Goal: Task Accomplishment & Management: Use online tool/utility

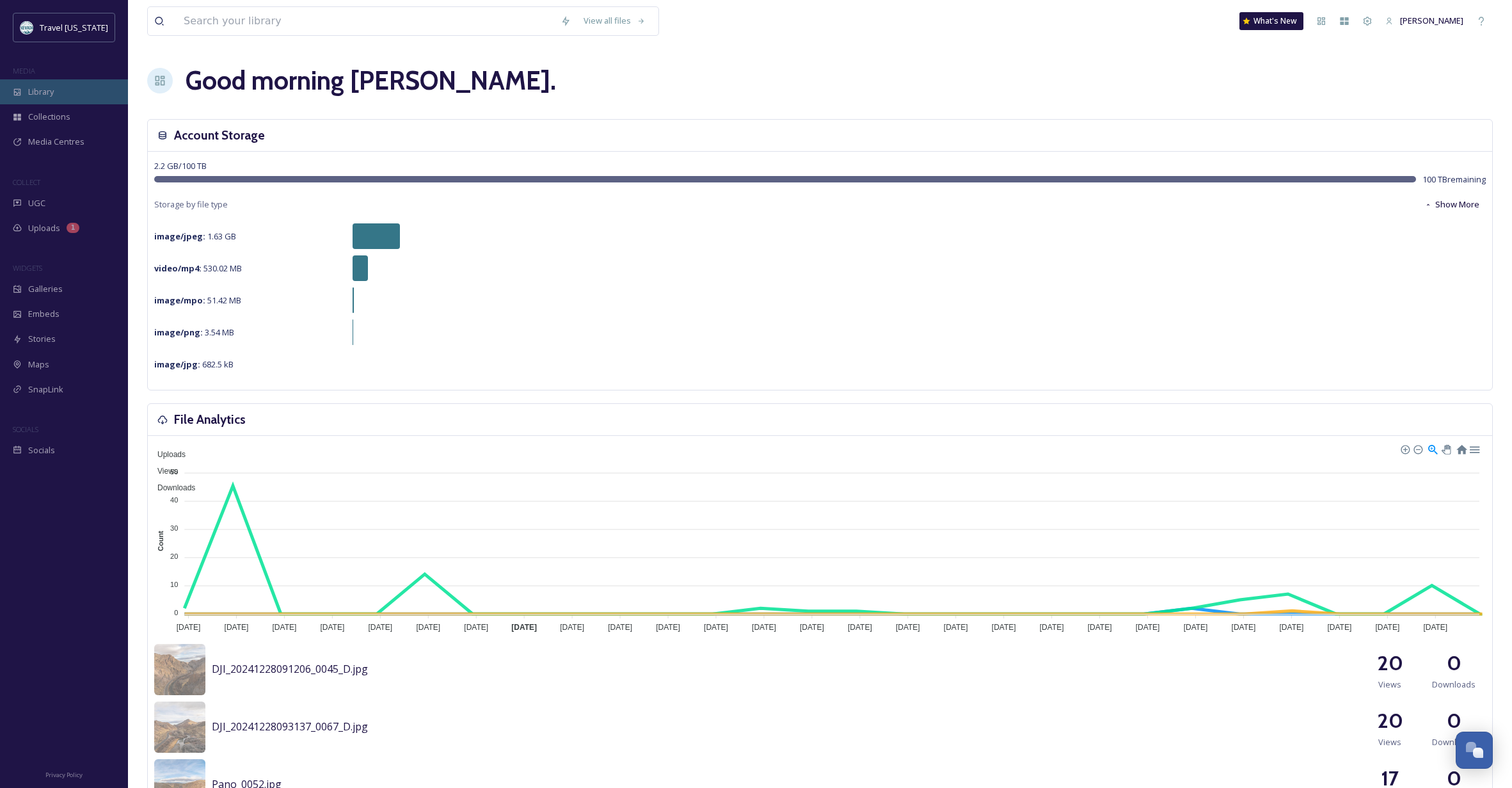
click at [53, 94] on span "Library" at bounding box center [41, 91] width 26 height 12
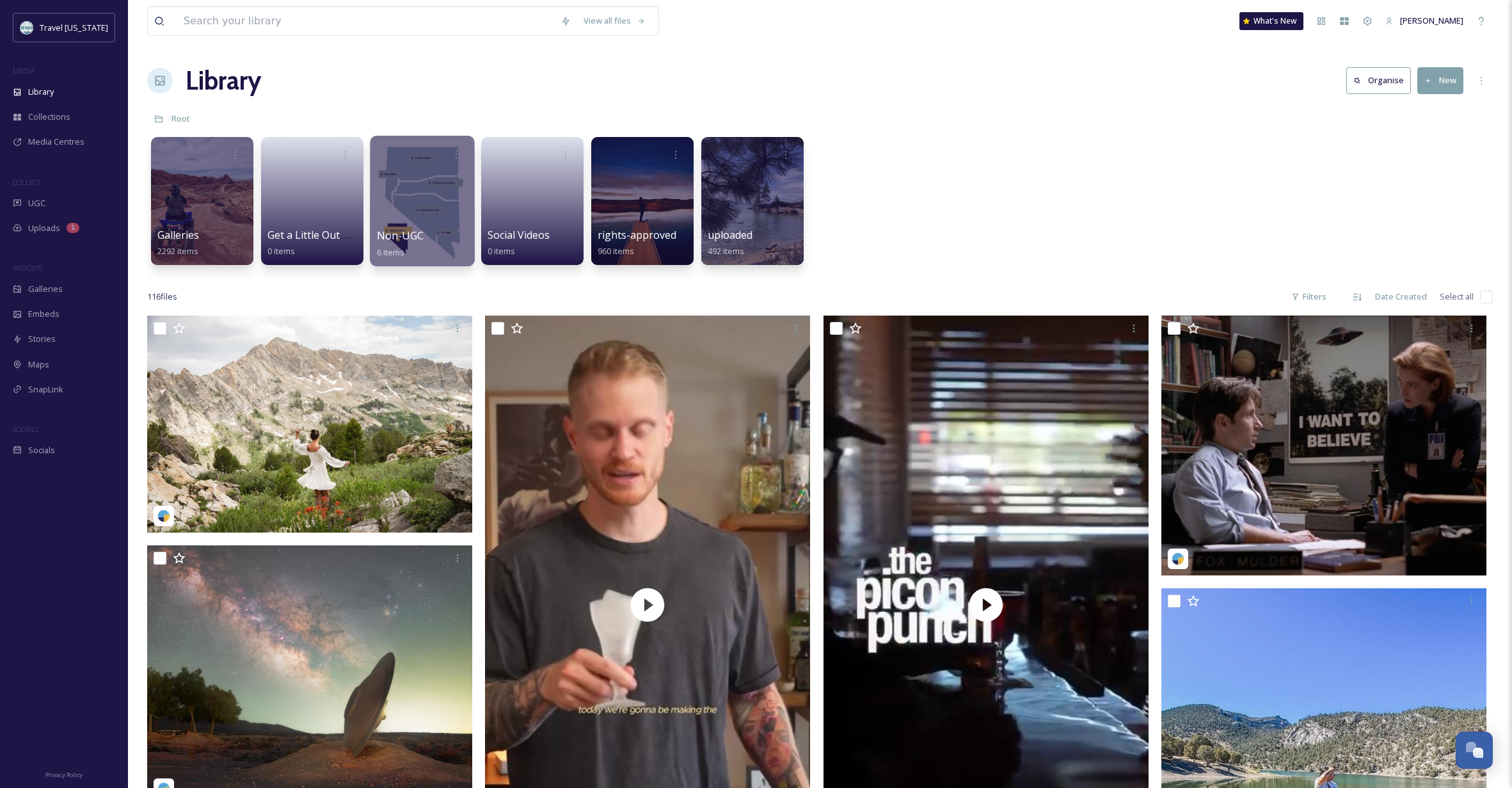
click at [416, 176] on div at bounding box center [422, 201] width 105 height 130
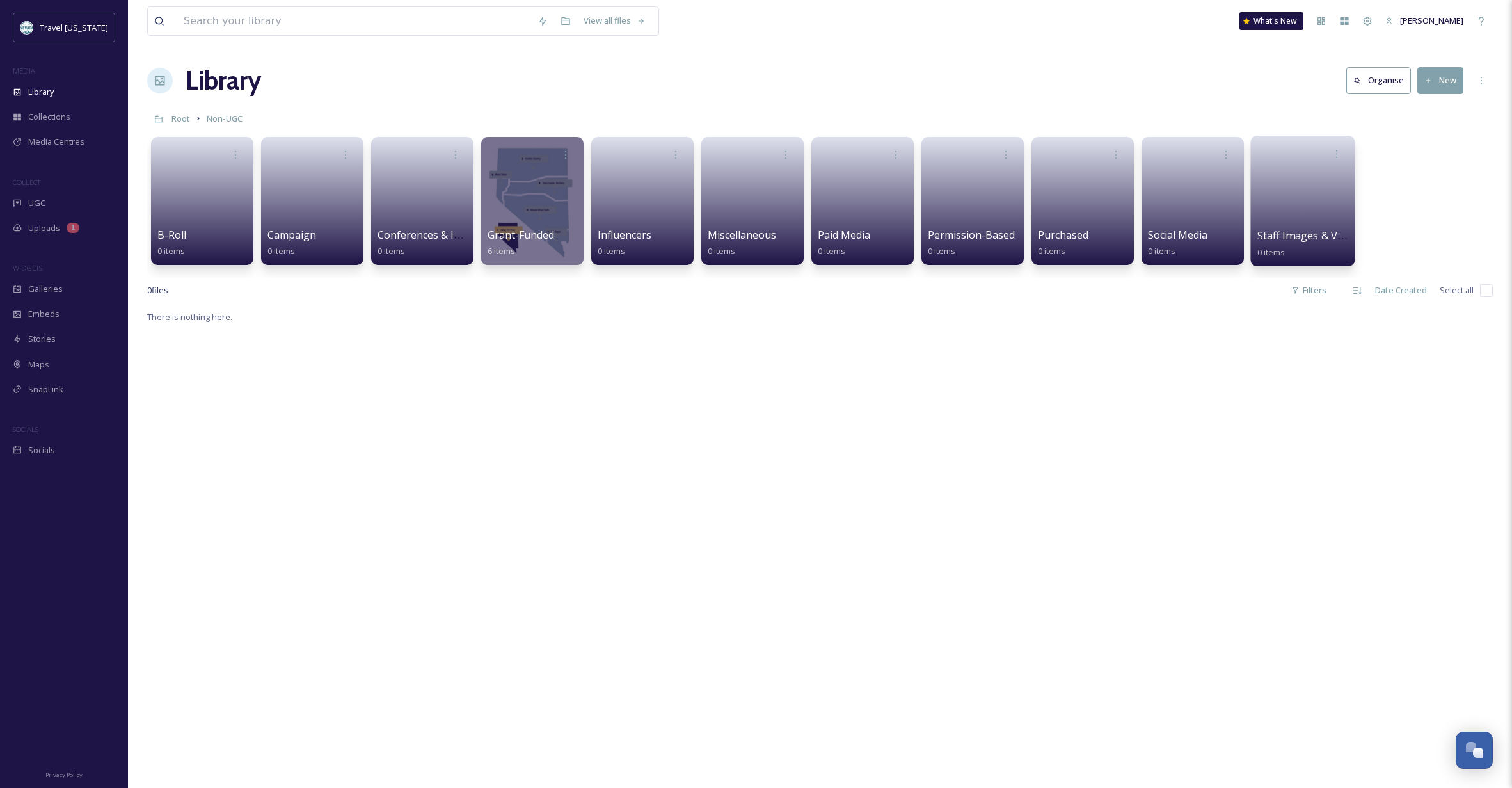
click at [1281, 187] on link at bounding box center [1303, 197] width 91 height 62
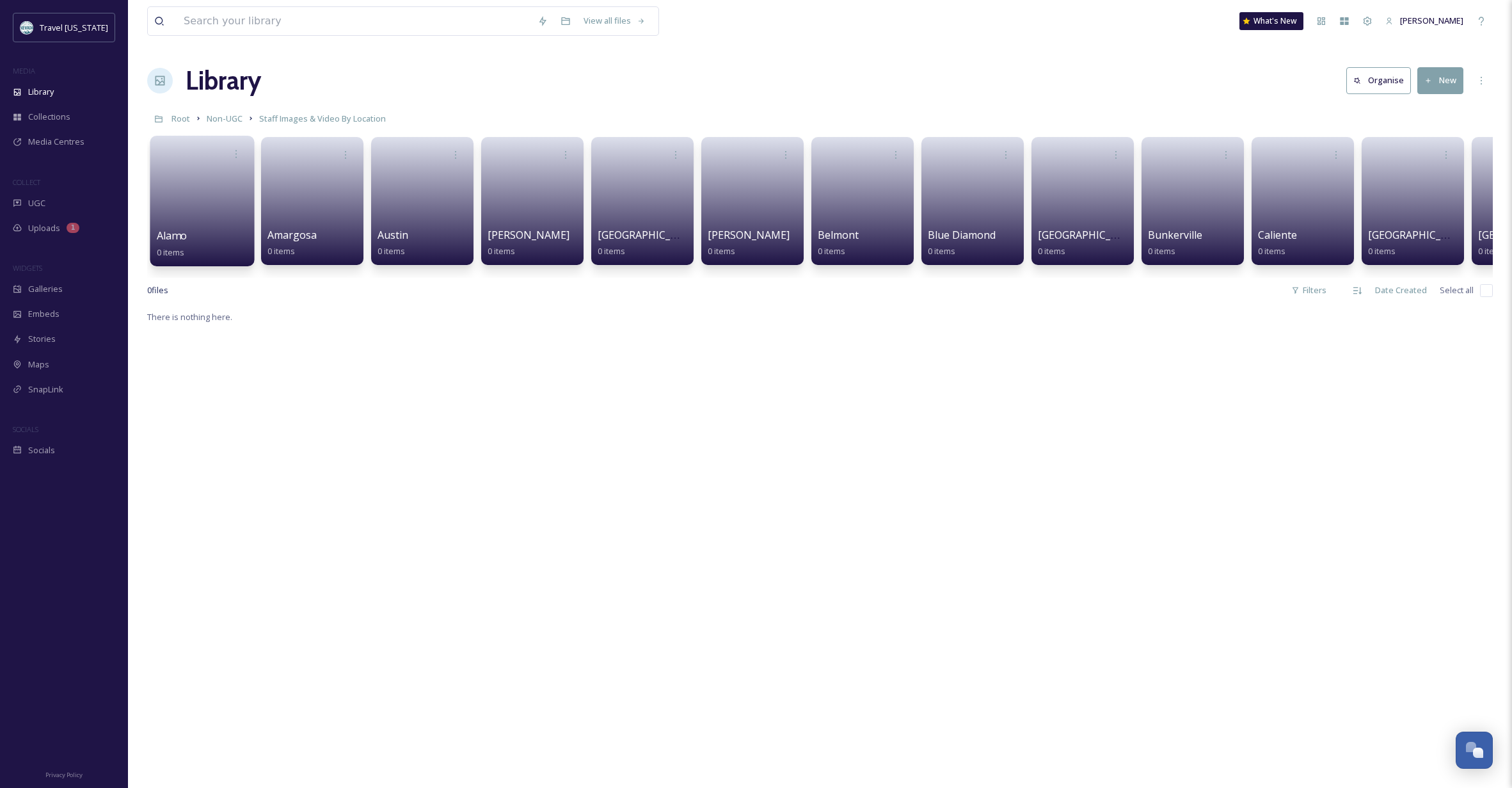
click at [226, 216] on link at bounding box center [202, 197] width 91 height 62
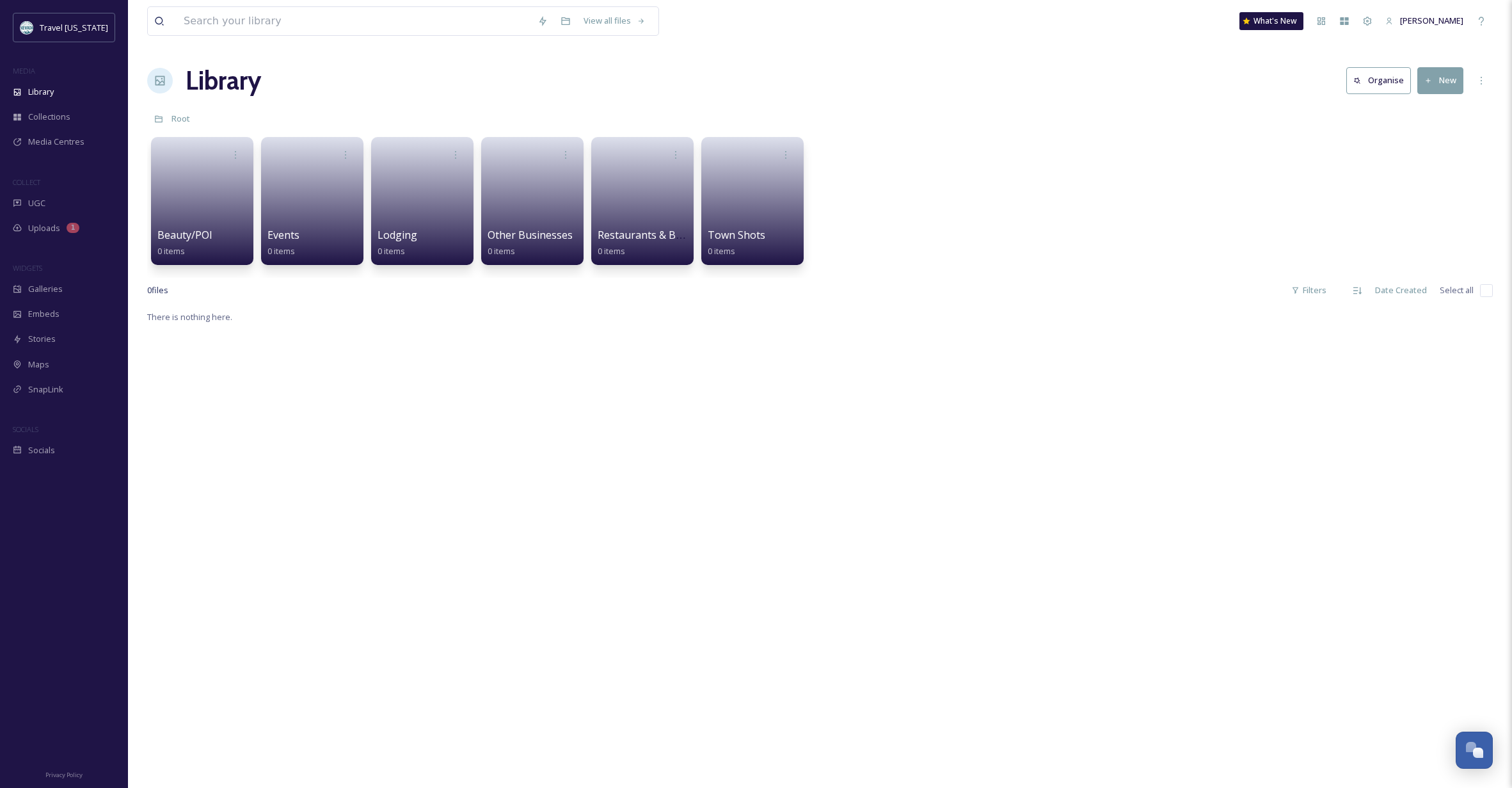
click at [226, 216] on link at bounding box center [202, 197] width 90 height 61
click at [1362, 291] on icon at bounding box center [1357, 290] width 10 height 10
click at [1483, 292] on input "checkbox" at bounding box center [1485, 290] width 12 height 12
click at [1487, 289] on input "checkbox" at bounding box center [1485, 290] width 12 height 12
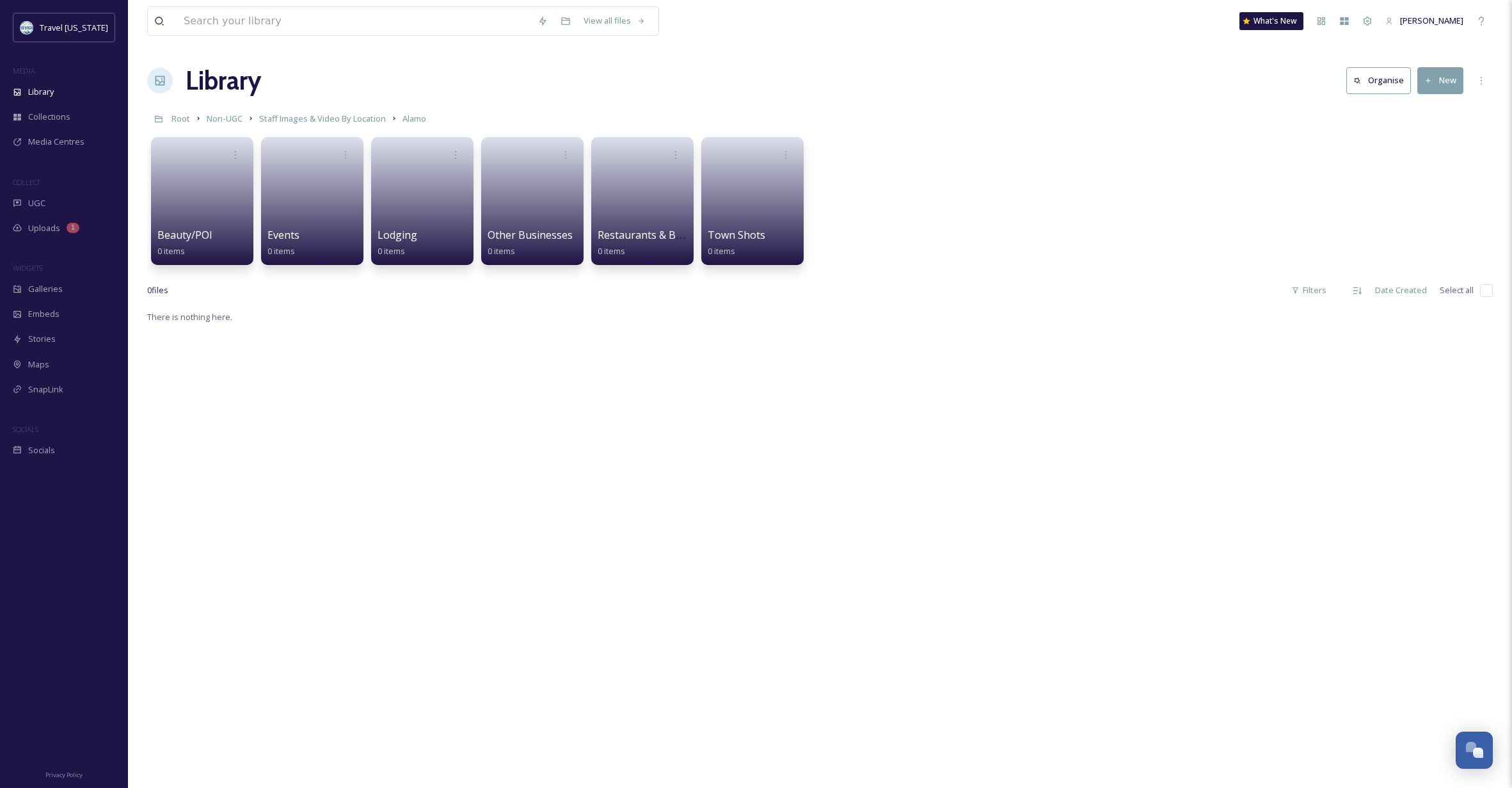
click at [1456, 290] on span "Select all" at bounding box center [1456, 290] width 34 height 12
click at [1488, 289] on input "checkbox" at bounding box center [1485, 290] width 12 height 12
checkbox input "false"
click at [741, 153] on div at bounding box center [752, 153] width 91 height 24
click at [1384, 77] on button "Organise" at bounding box center [1378, 80] width 65 height 27
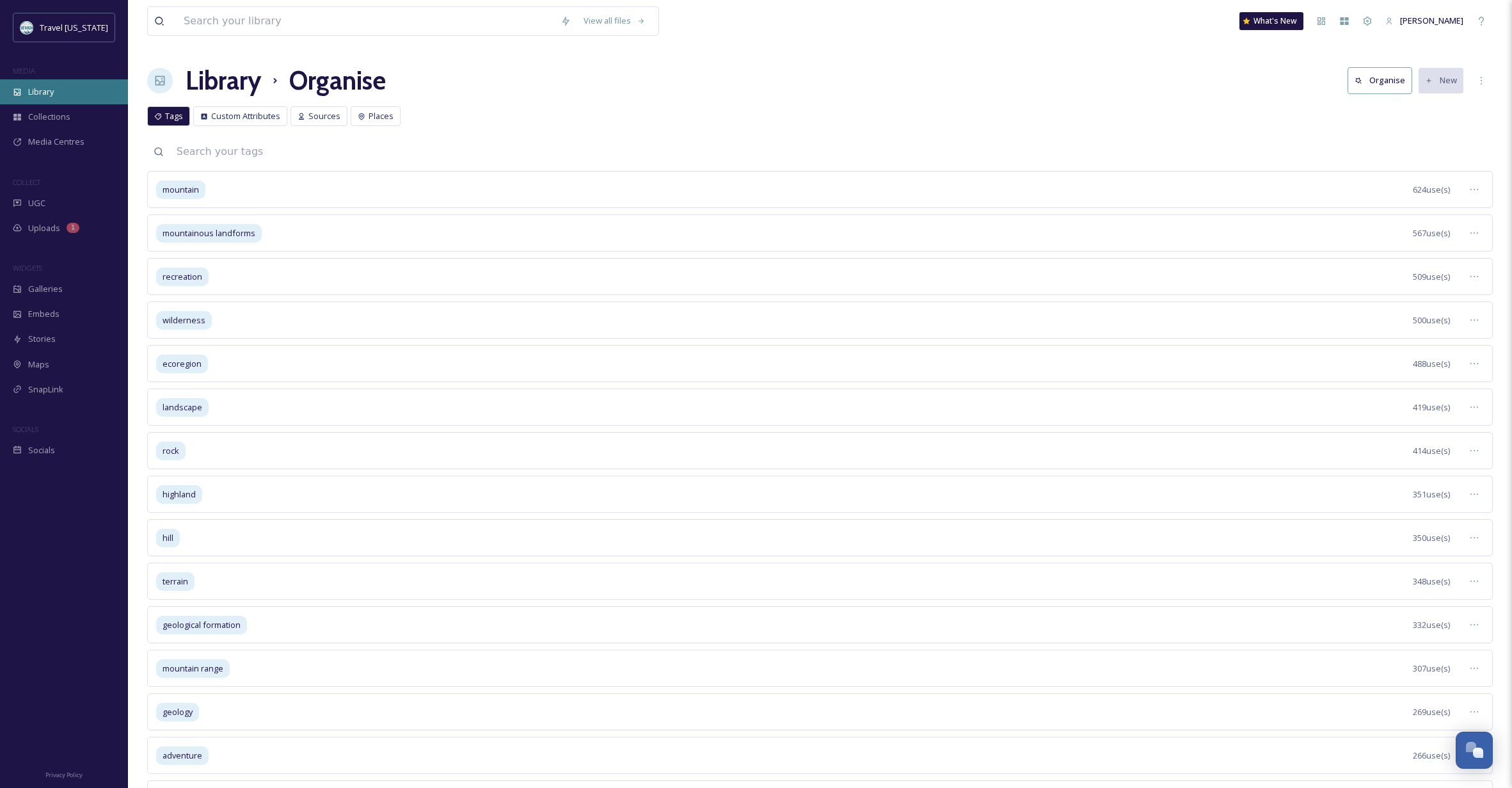
click at [30, 88] on span "Library" at bounding box center [41, 91] width 26 height 12
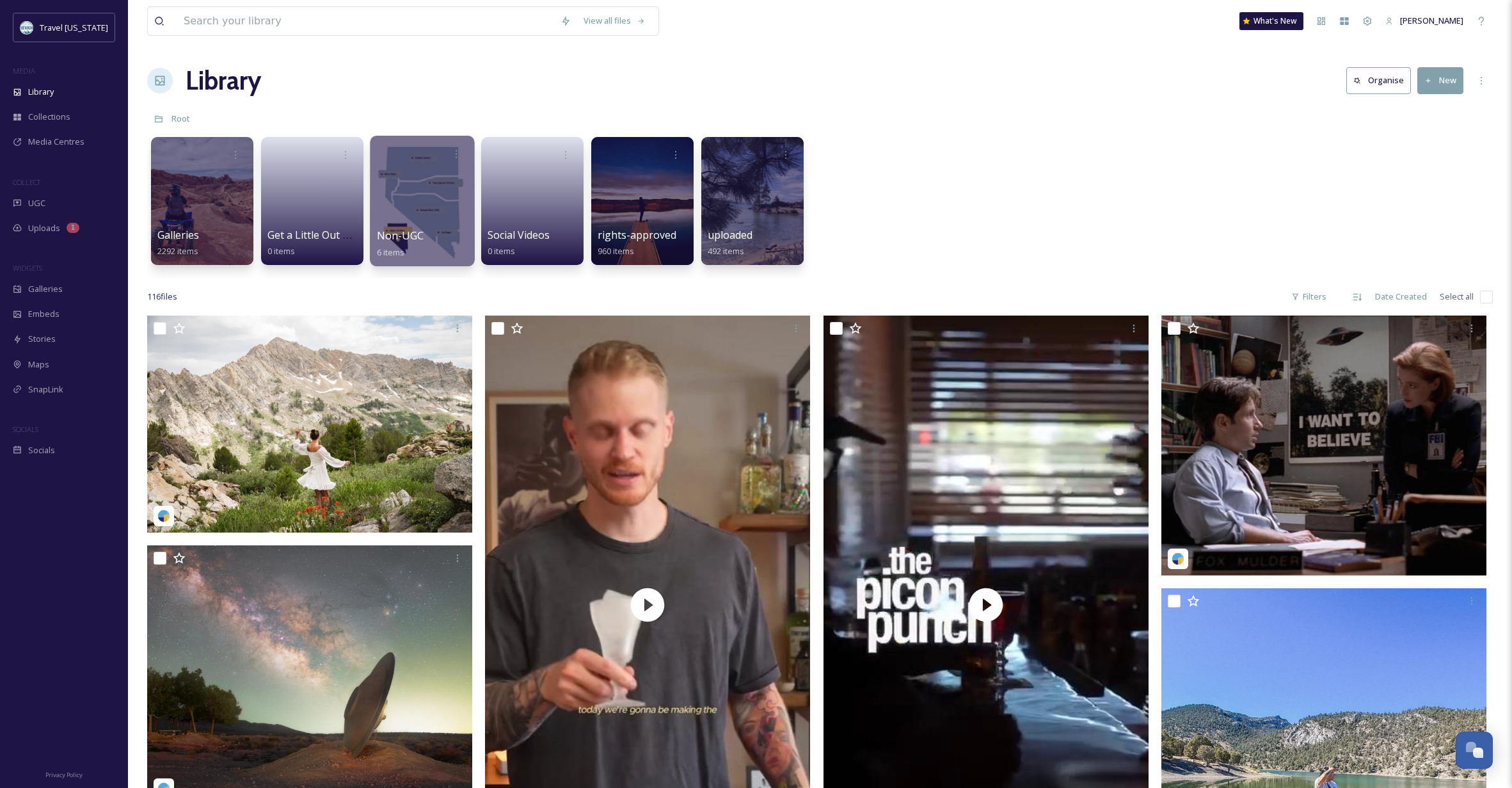
click at [446, 202] on div at bounding box center [422, 201] width 105 height 130
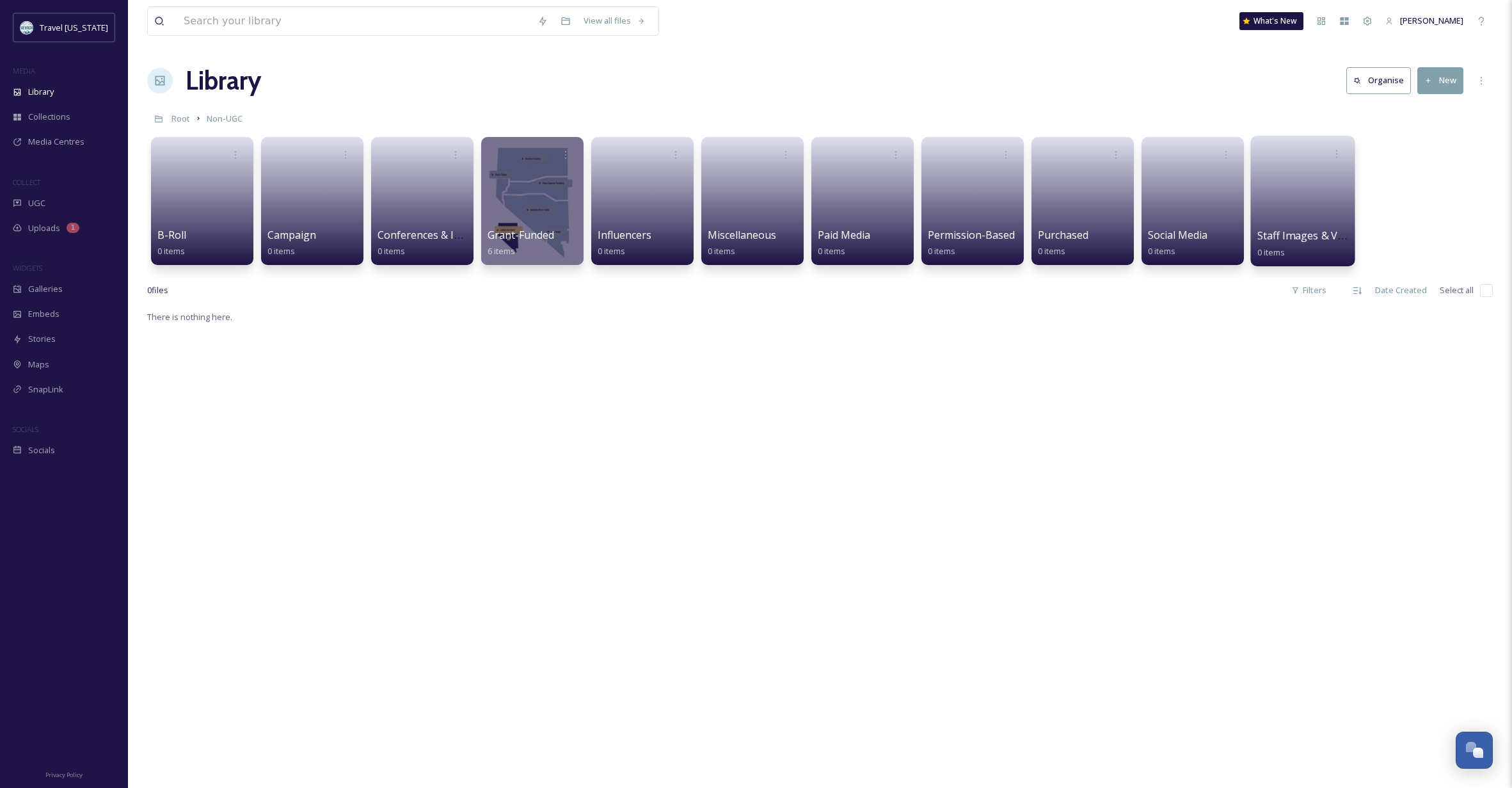
click at [1315, 194] on link at bounding box center [1303, 197] width 91 height 62
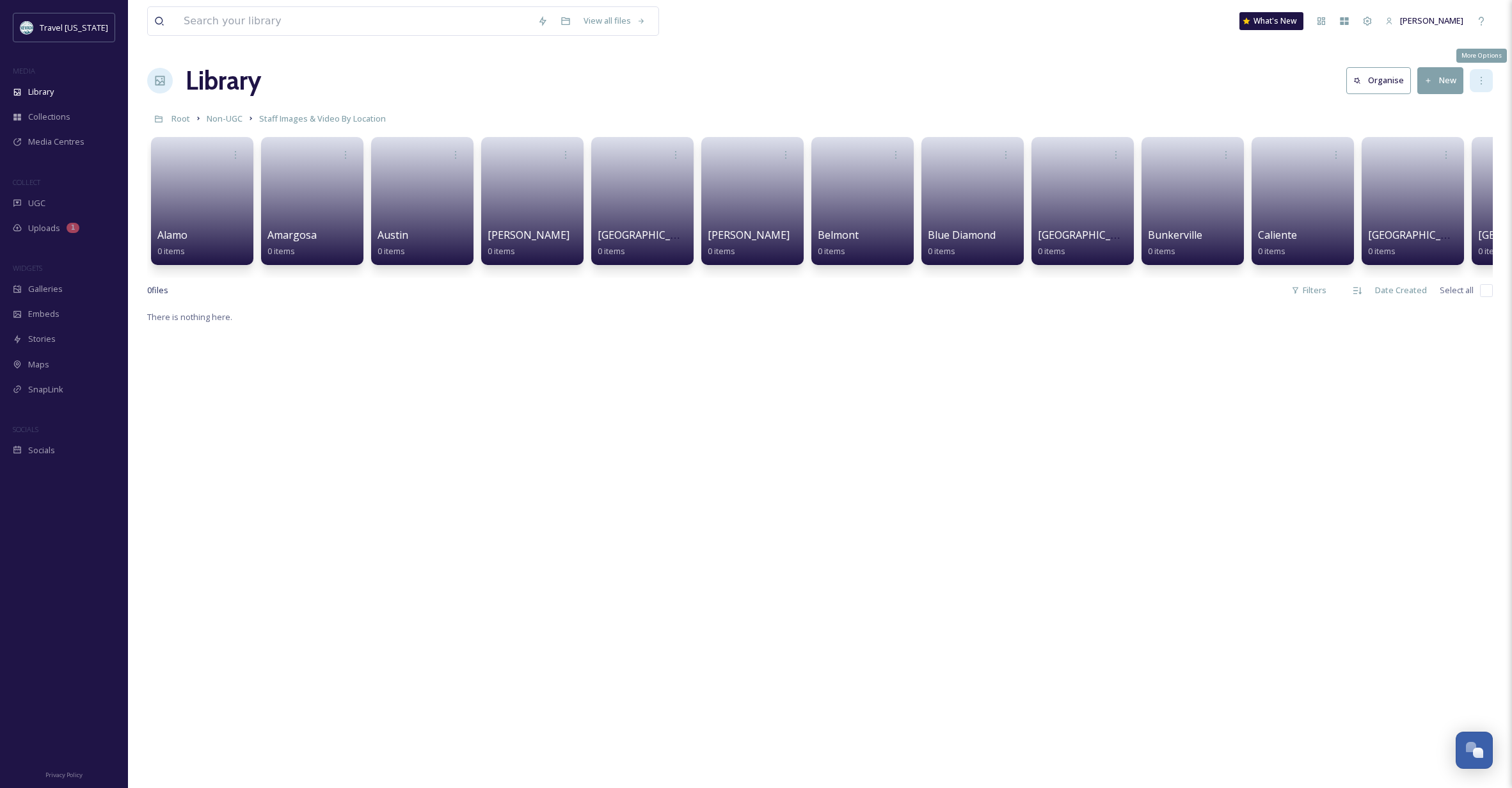
click at [1476, 77] on icon at bounding box center [1481, 80] width 10 height 10
click at [226, 197] on link at bounding box center [202, 197] width 91 height 62
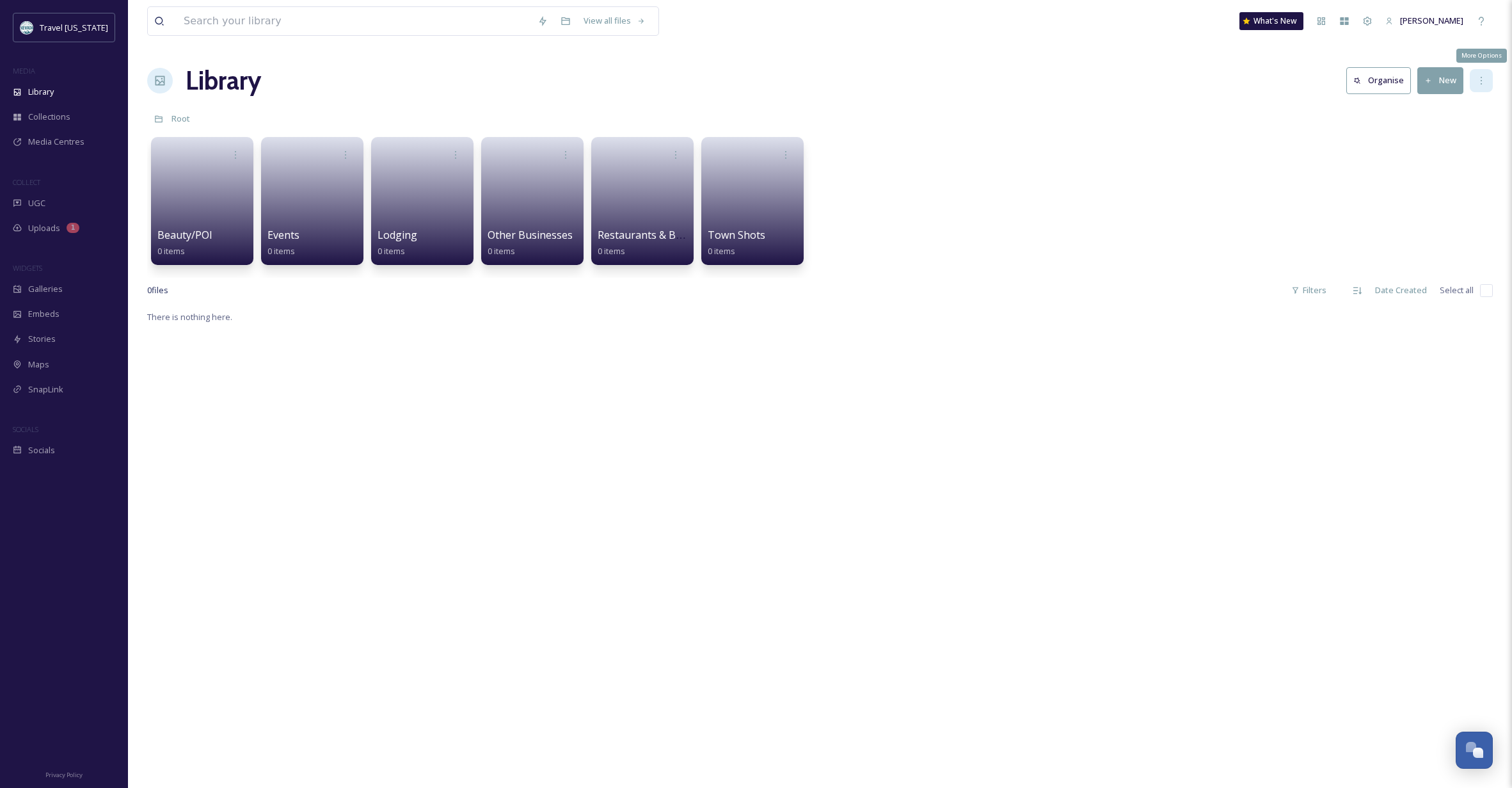
click at [1477, 80] on icon at bounding box center [1481, 80] width 10 height 10
click at [249, 433] on div "There is nothing here." at bounding box center [819, 703] width 1345 height 788
